Goal: Information Seeking & Learning: Compare options

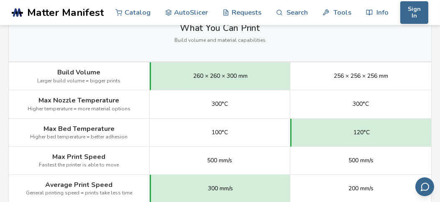
scroll to position [461, 0]
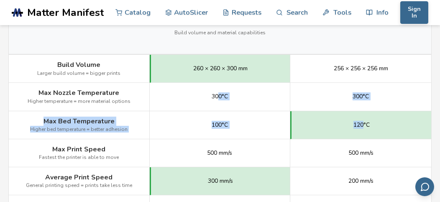
drag, startPoint x: 217, startPoint y: 96, endPoint x: 364, endPoint y: 124, distance: 149.6
click at [0, 0] on div "Image Details View Creality Hi Details View Bambu Lab P1S Details Getting Start…" at bounding box center [0, 0] width 0 height 0
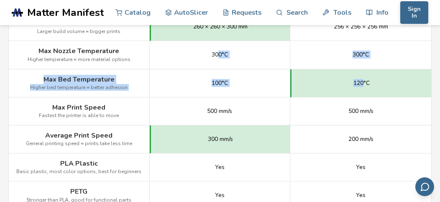
scroll to position [544, 0]
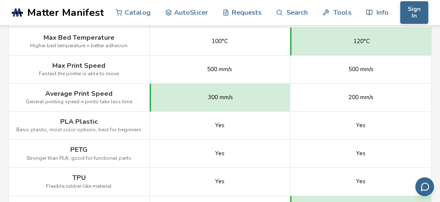
click at [340, 102] on div "200 mm/s" at bounding box center [361, 98] width 141 height 28
drag, startPoint x: 202, startPoint y: 126, endPoint x: 304, endPoint y: 123, distance: 102.2
click at [0, 0] on div "PLA Plastic Basic plastic, most color options, best for beginners Yes Yes" at bounding box center [0, 0] width 0 height 0
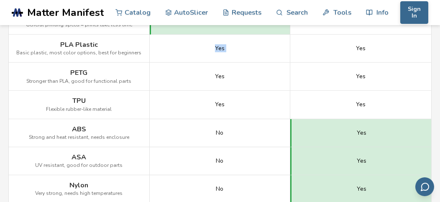
scroll to position [628, 0]
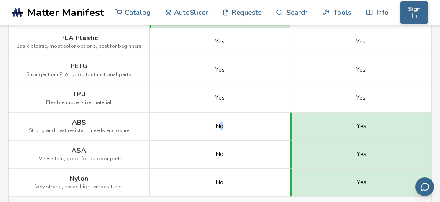
drag, startPoint x: 220, startPoint y: 123, endPoint x: 227, endPoint y: 128, distance: 8.6
click at [230, 128] on div "No" at bounding box center [220, 127] width 141 height 28
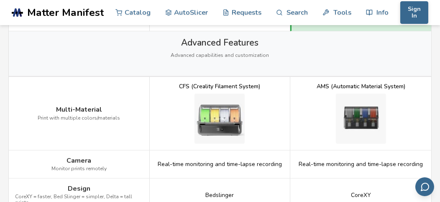
scroll to position [1005, 0]
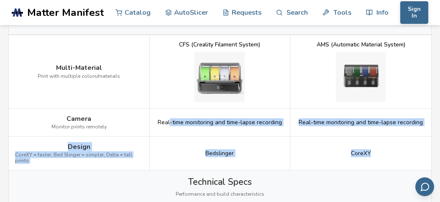
drag, startPoint x: 179, startPoint y: 113, endPoint x: 389, endPoint y: 140, distance: 211.5
click at [0, 0] on div "Image Details View Creality Hi Details View Bambu Lab P1S Details Getting Start…" at bounding box center [0, 0] width 0 height 0
click at [386, 140] on div "CoreXY" at bounding box center [361, 154] width 141 height 34
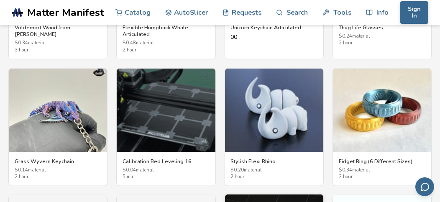
scroll to position [1758, 0]
